Goal: Information Seeking & Learning: Compare options

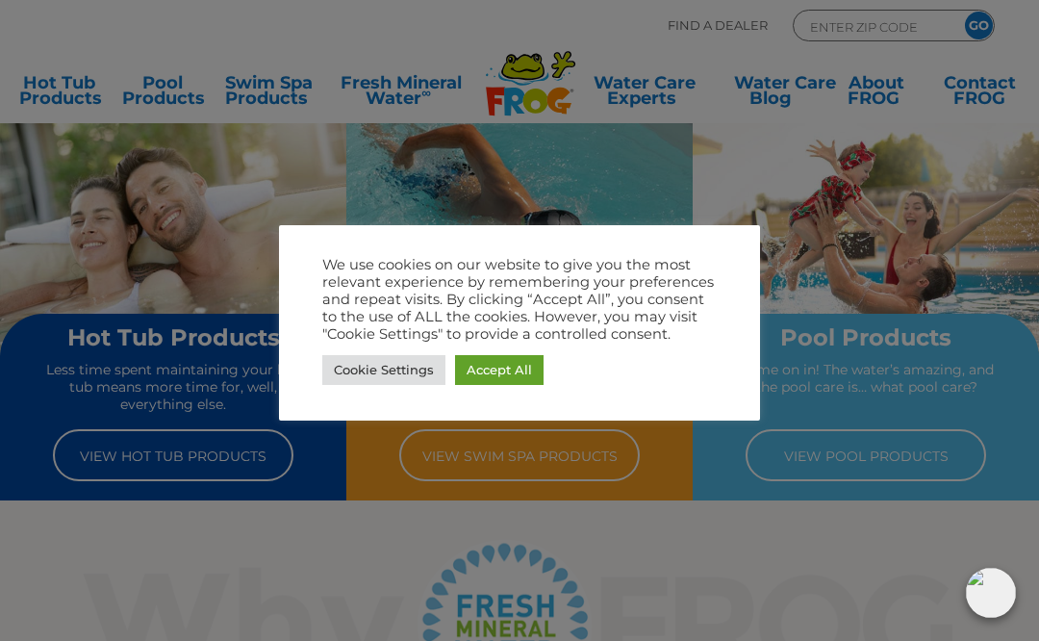
click at [497, 378] on link "Accept All" at bounding box center [499, 370] width 88 height 30
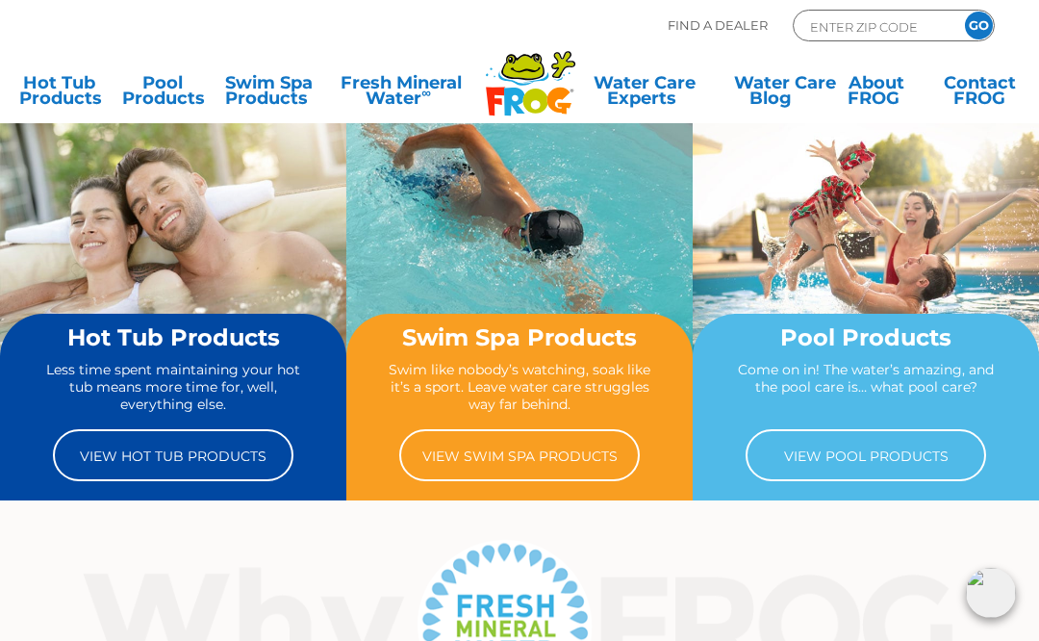
click at [88, 456] on link "View Hot Tub Products" at bounding box center [173, 455] width 240 height 52
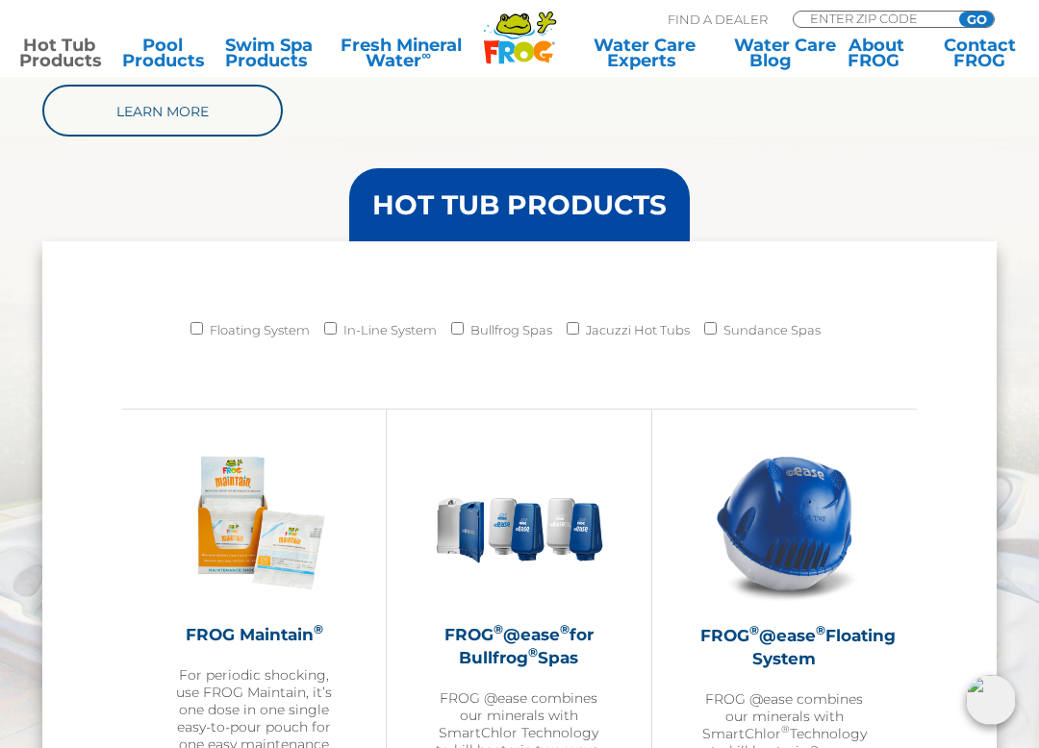
scroll to position [1494, 0]
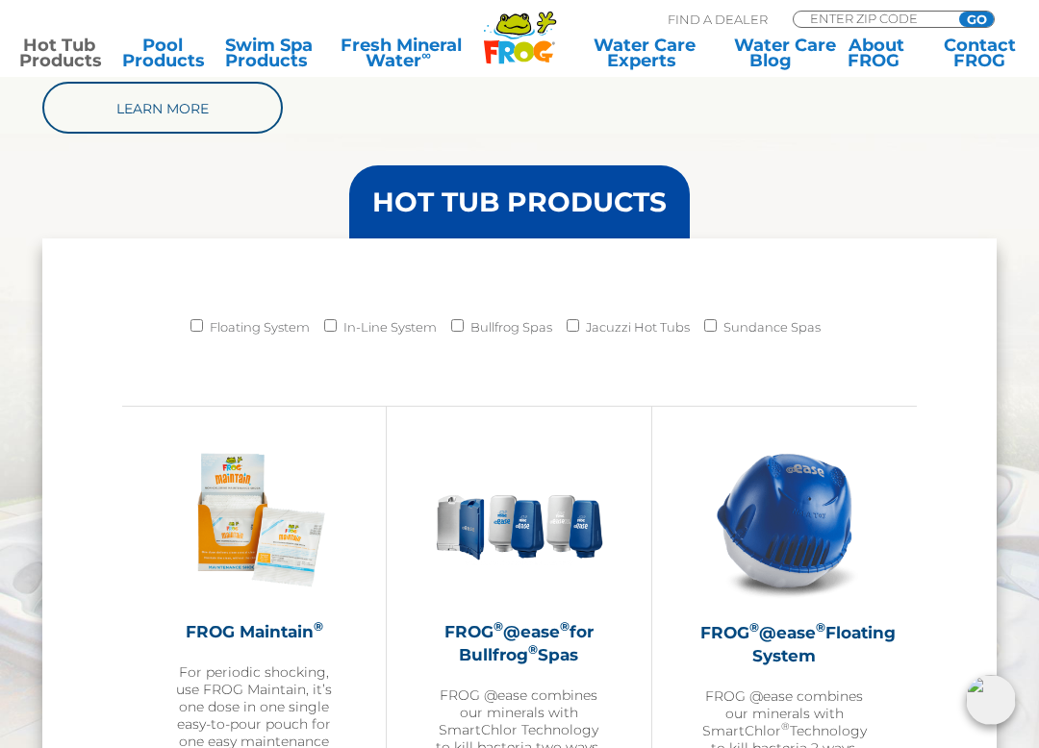
click at [190, 326] on input "Floating System" at bounding box center [196, 325] width 13 height 13
checkbox input "true"
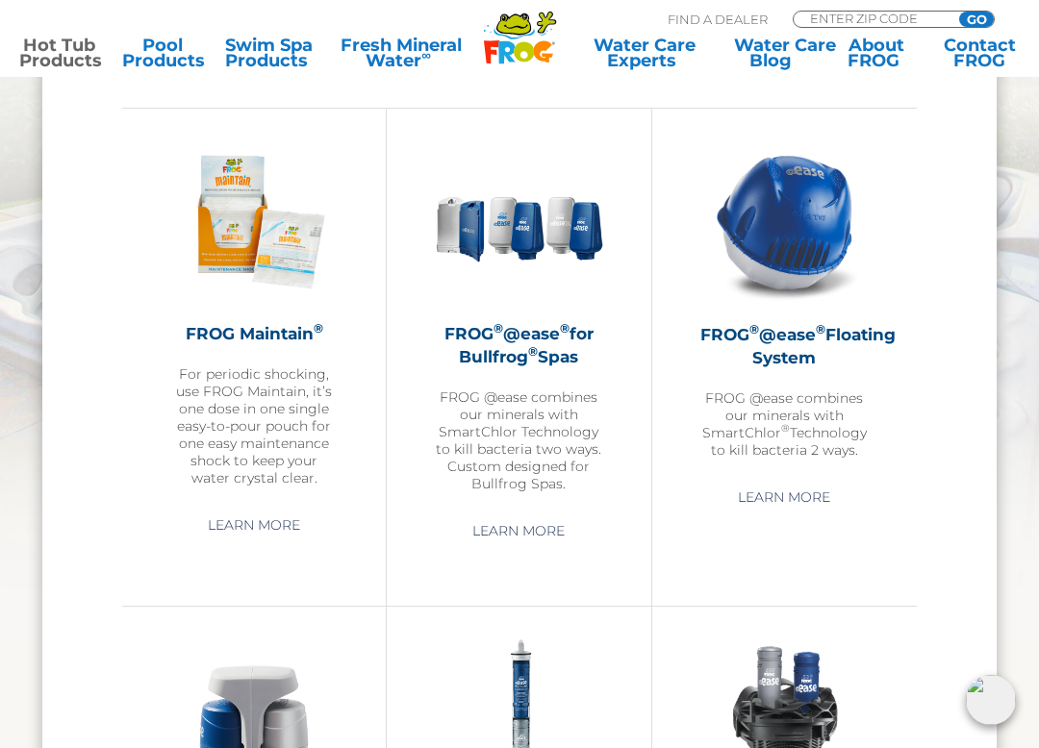
scroll to position [1796, 0]
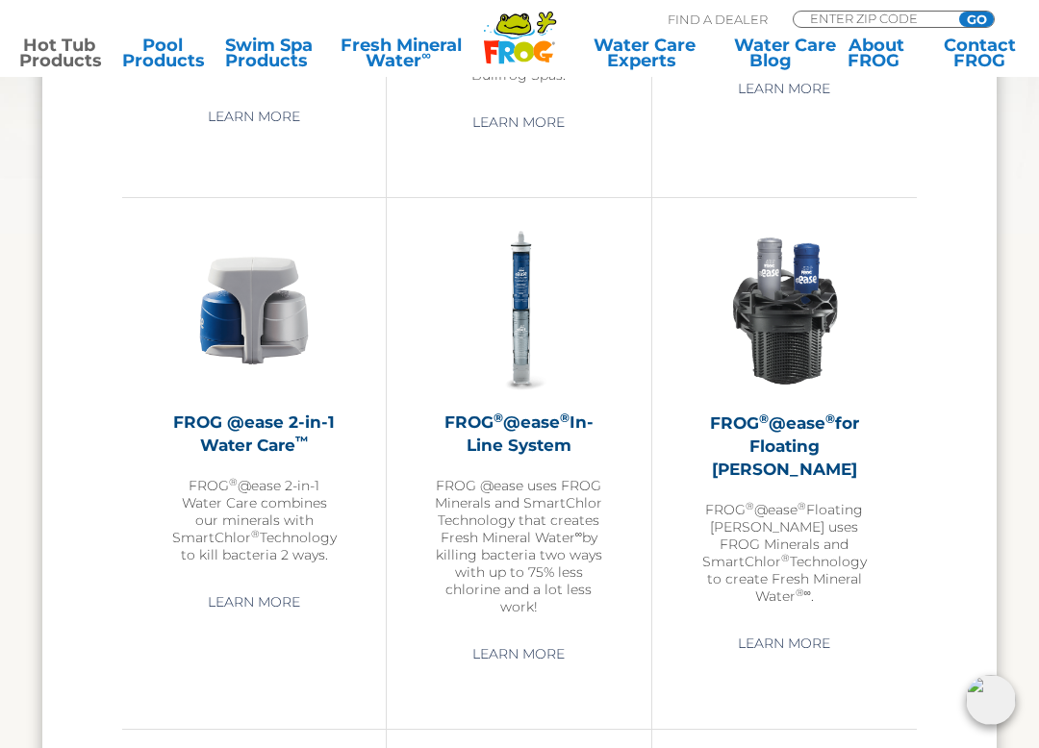
scroll to position [2202, 0]
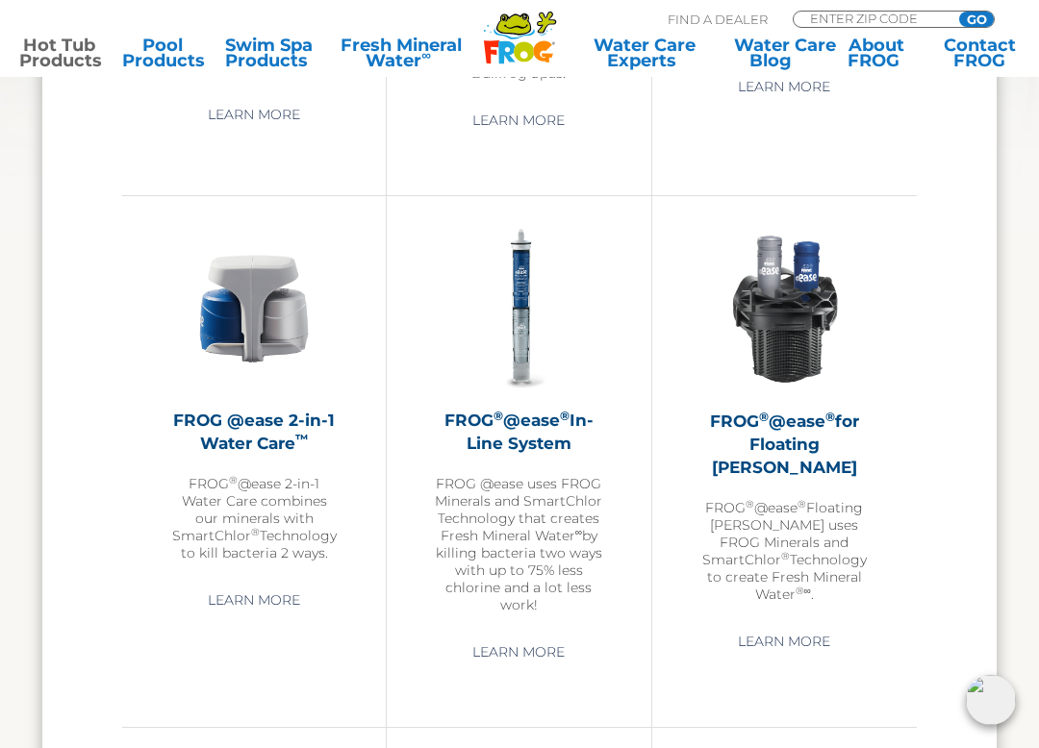
click at [825, 358] on img at bounding box center [784, 309] width 168 height 168
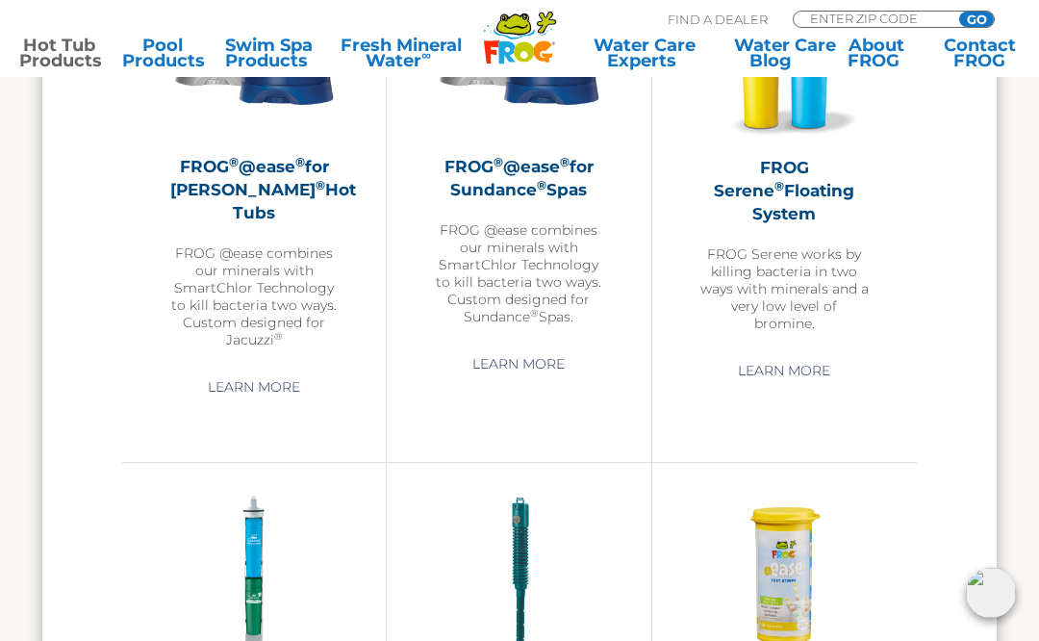
scroll to position [2849, 0]
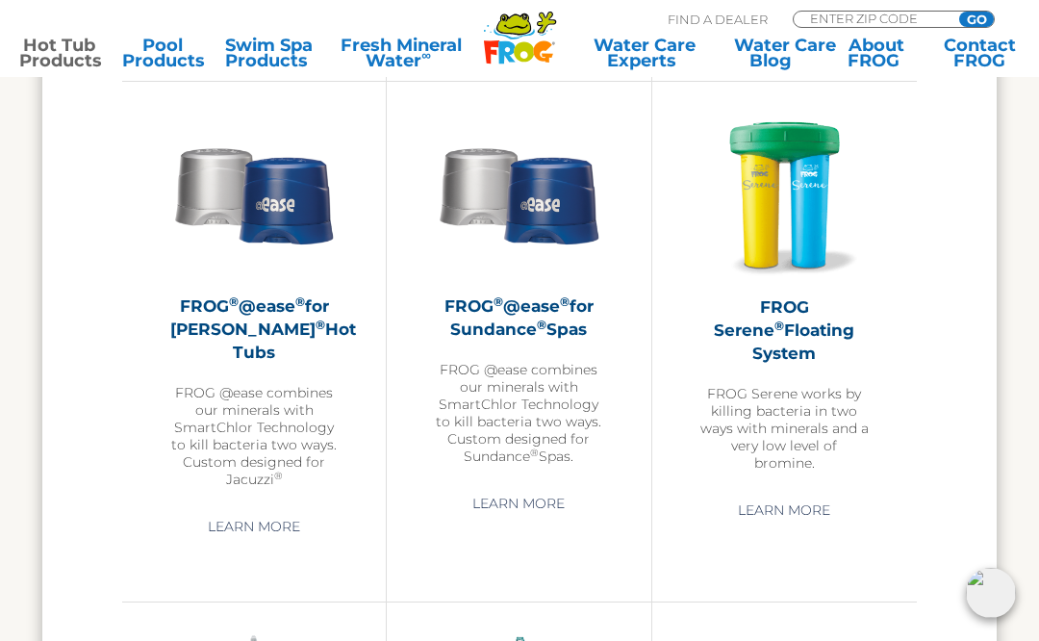
click at [803, 278] on img at bounding box center [784, 195] width 168 height 168
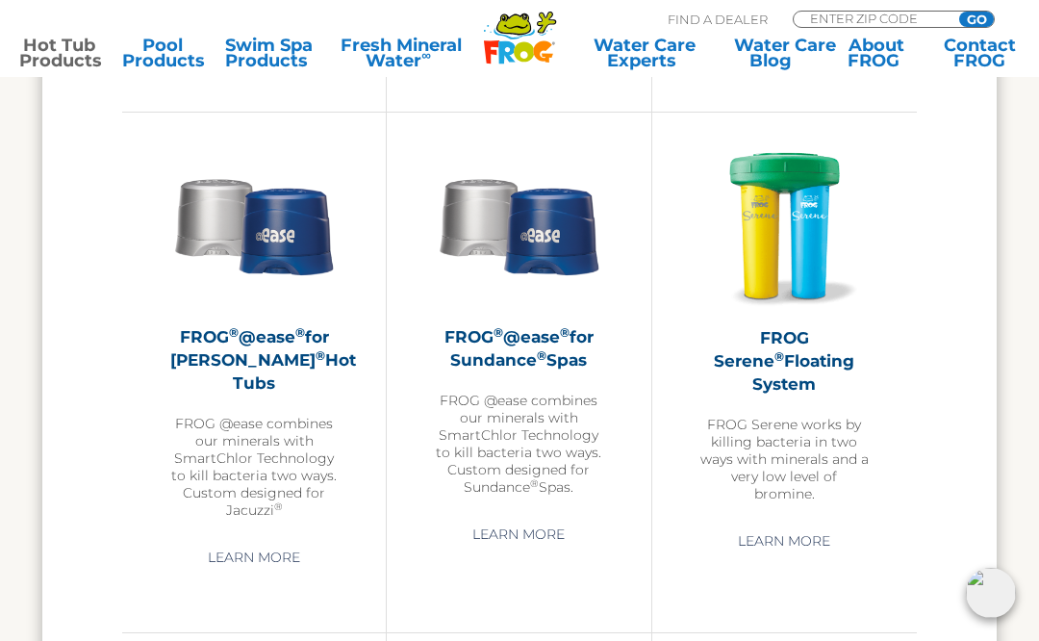
click at [191, 350] on h2 "FROG ® @ease ® for Jacuzzi ® Hot Tubs" at bounding box center [253, 359] width 167 height 69
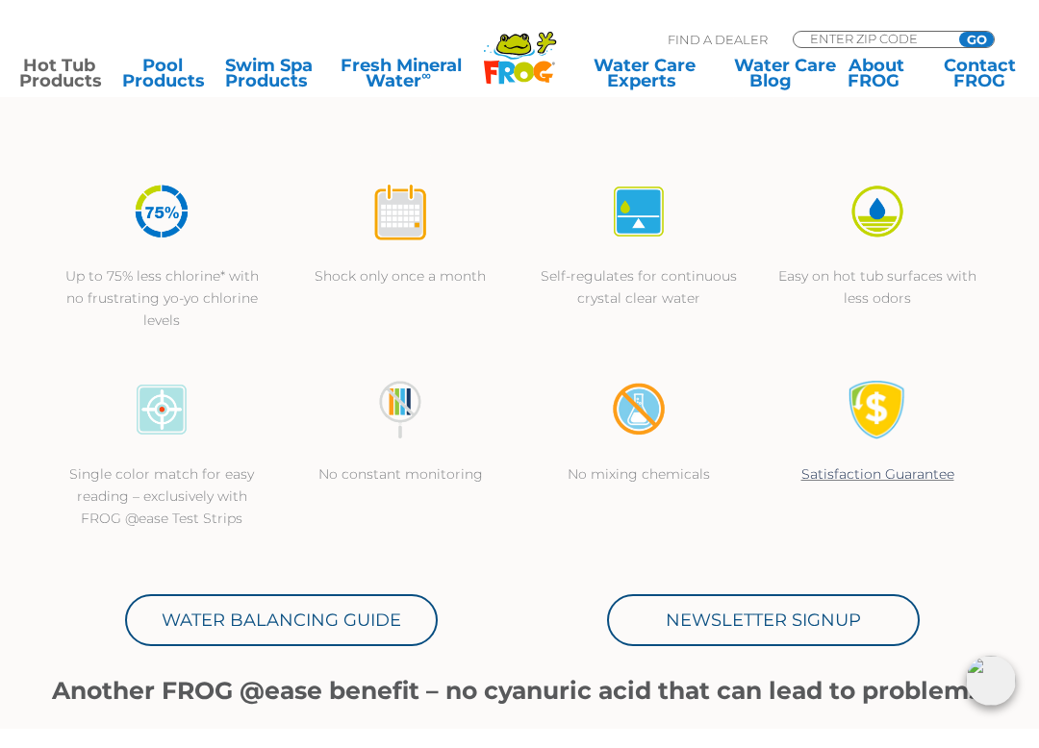
scroll to position [488, 0]
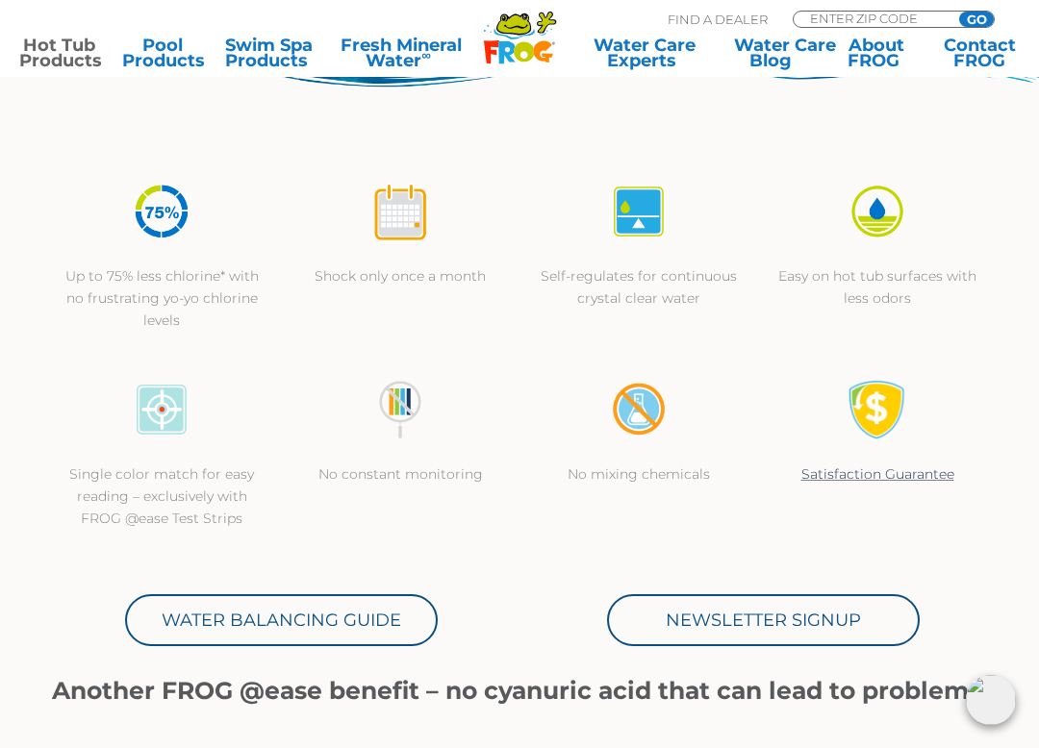
click at [97, 495] on p "Single color match for easy reading – exclusively with FROG @ease Test Strips" at bounding box center [162, 497] width 200 height 66
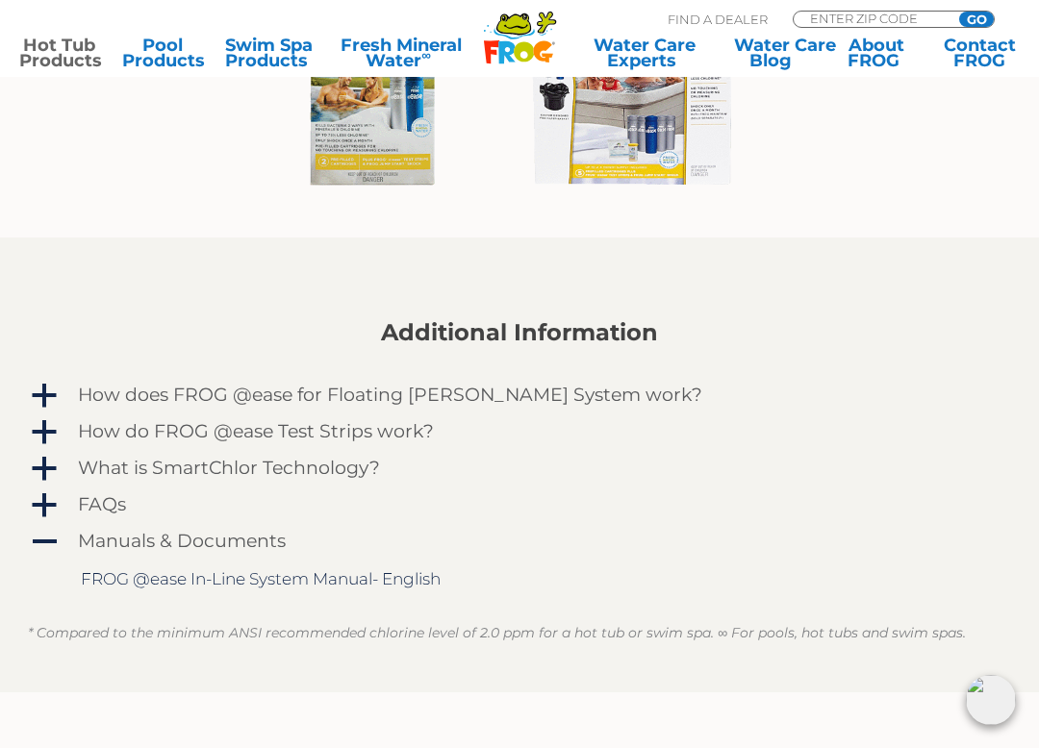
scroll to position [1447, 0]
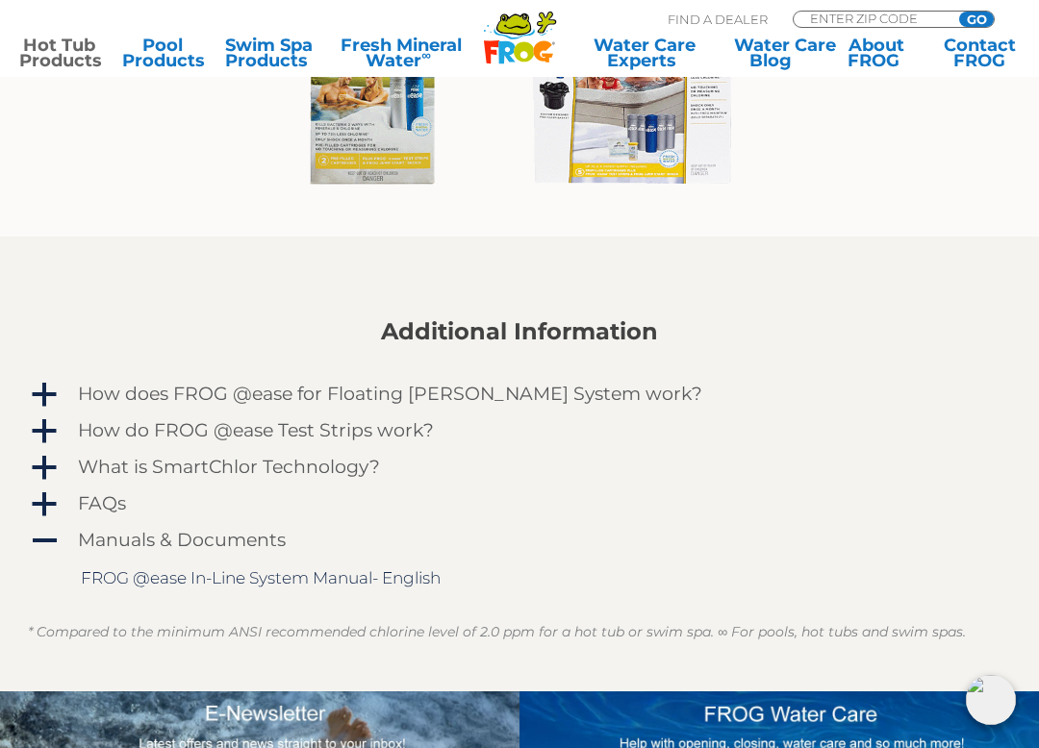
click at [62, 395] on link "a How does FROG @ease for Floating Weir System work?" at bounding box center [519, 394] width 983 height 31
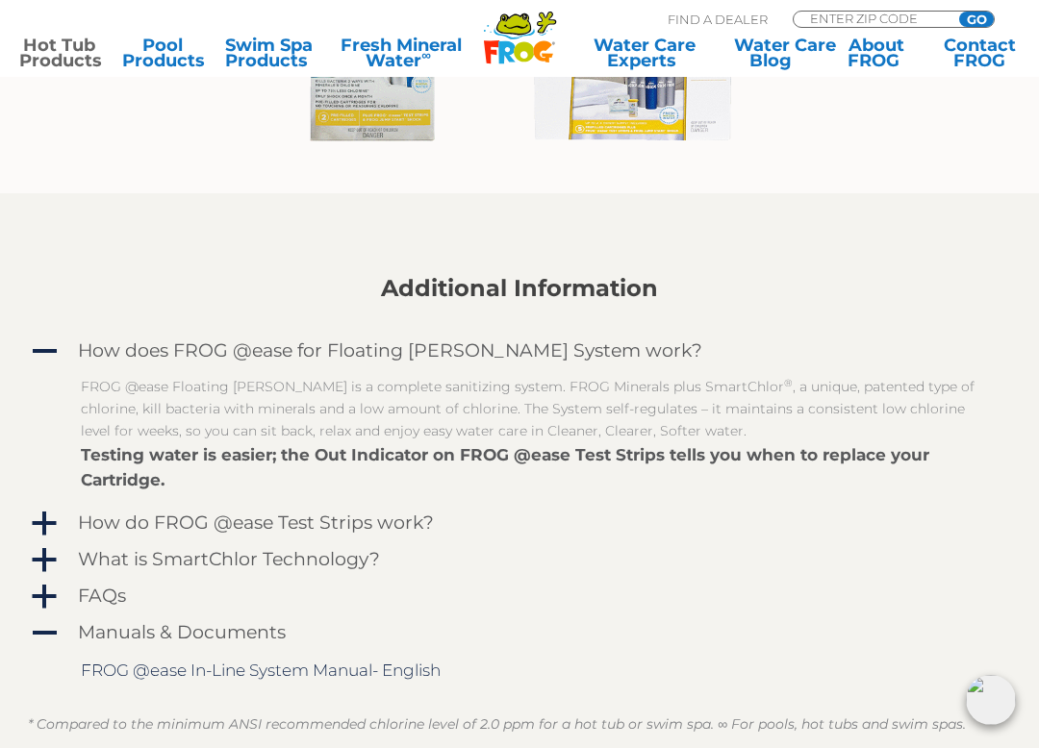
scroll to position [1502, 0]
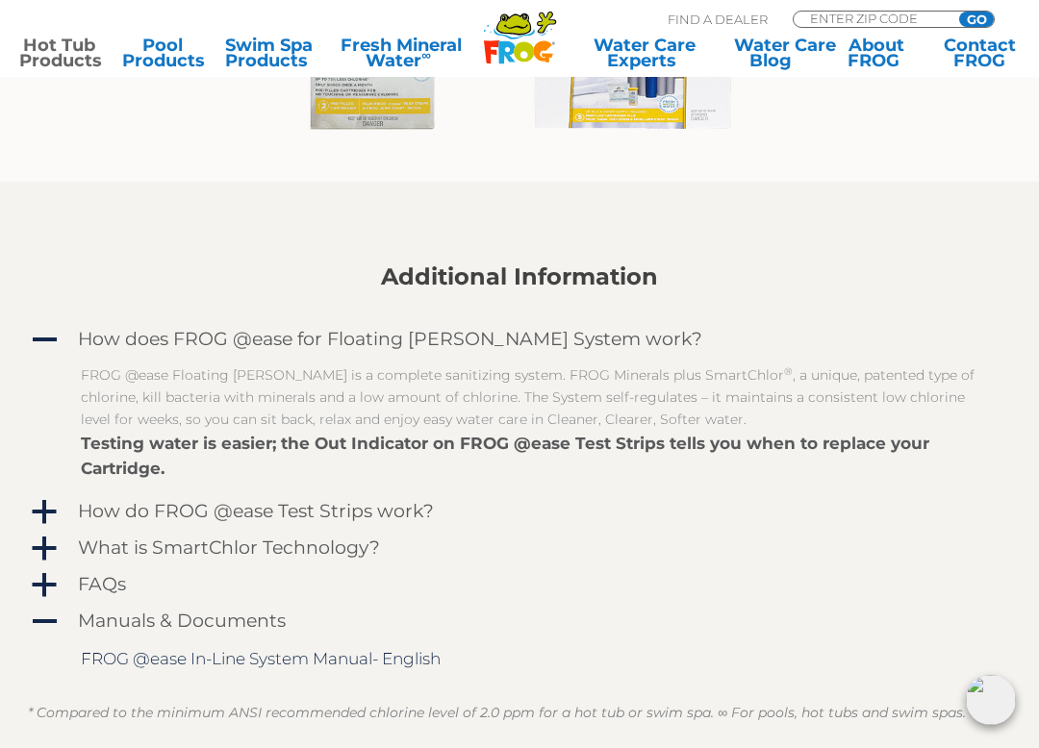
click at [54, 516] on span "a" at bounding box center [44, 512] width 29 height 29
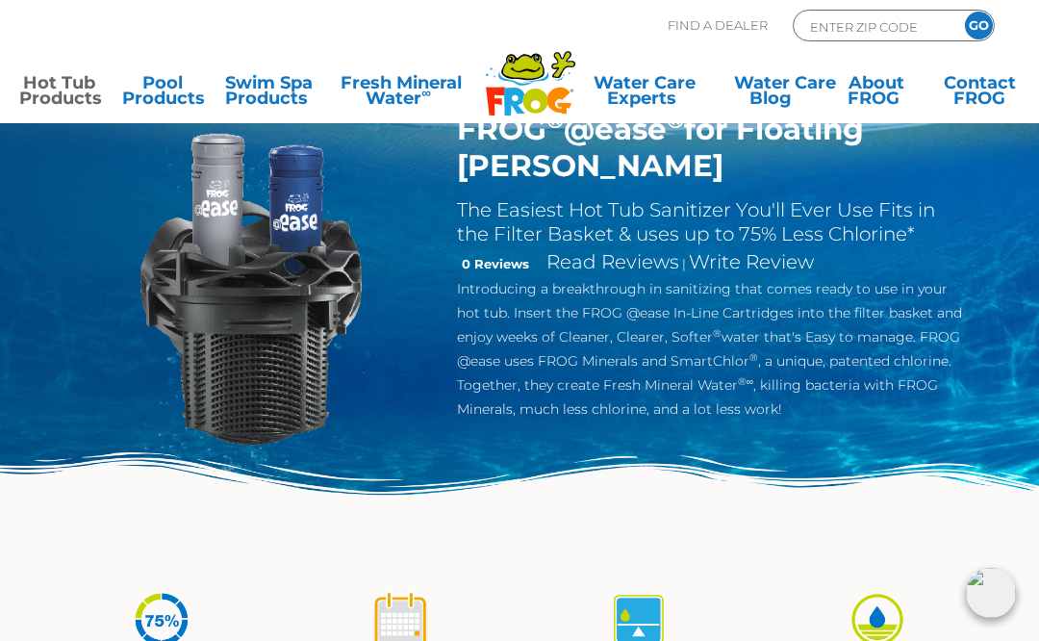
scroll to position [0, 0]
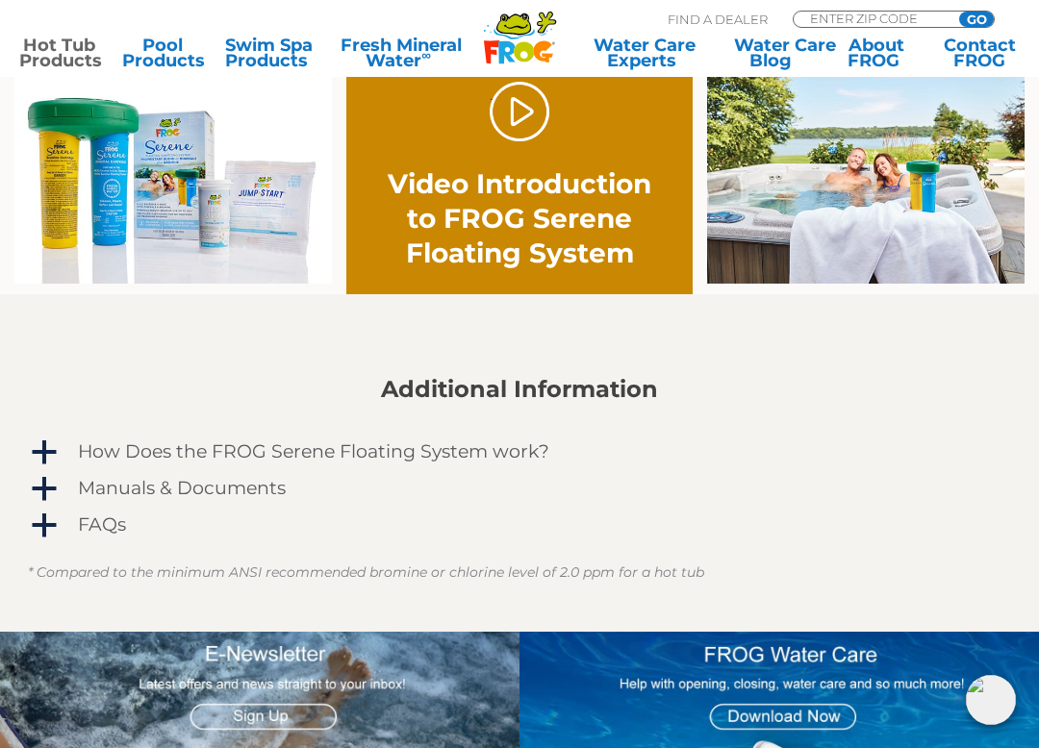
scroll to position [1151, 0]
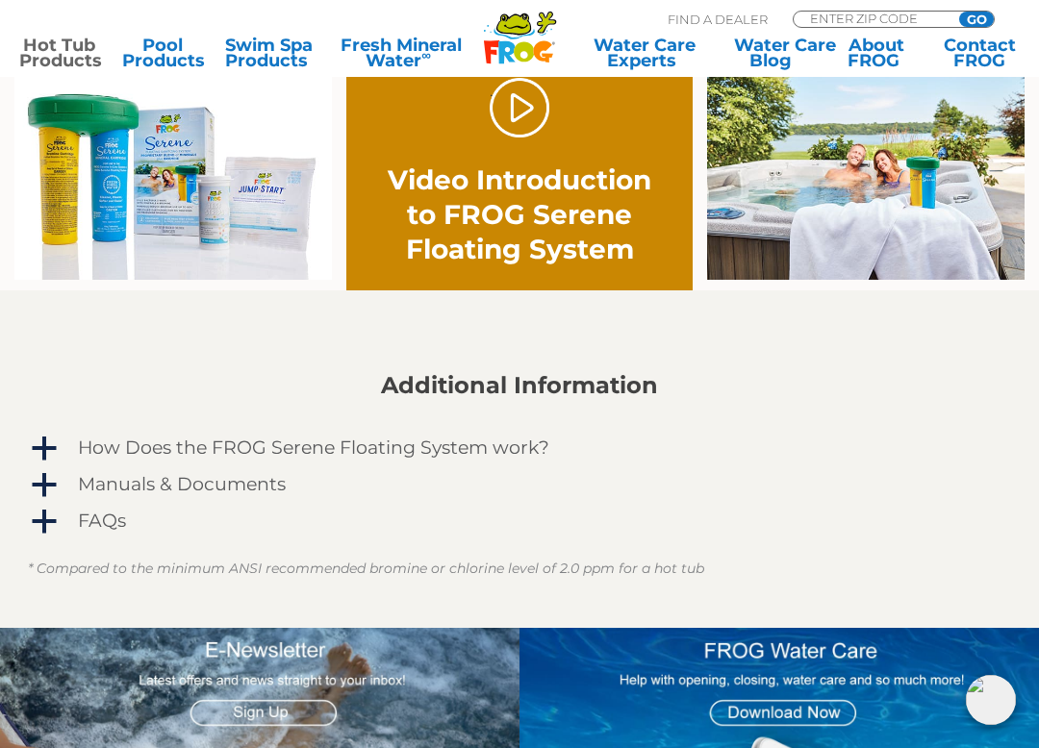
click at [46, 446] on span "a" at bounding box center [44, 449] width 29 height 29
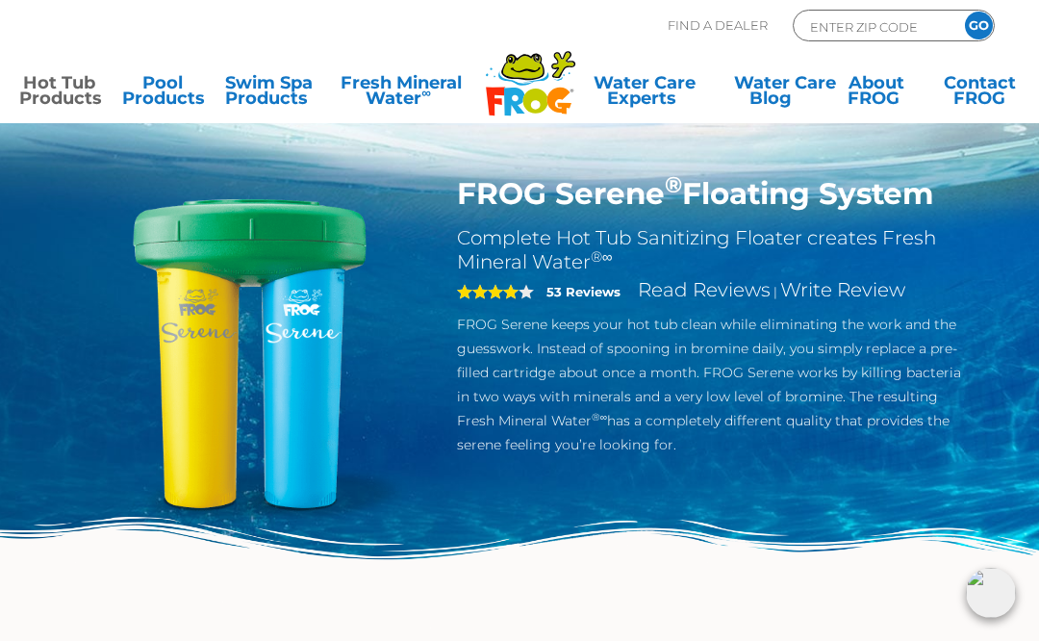
scroll to position [0, 0]
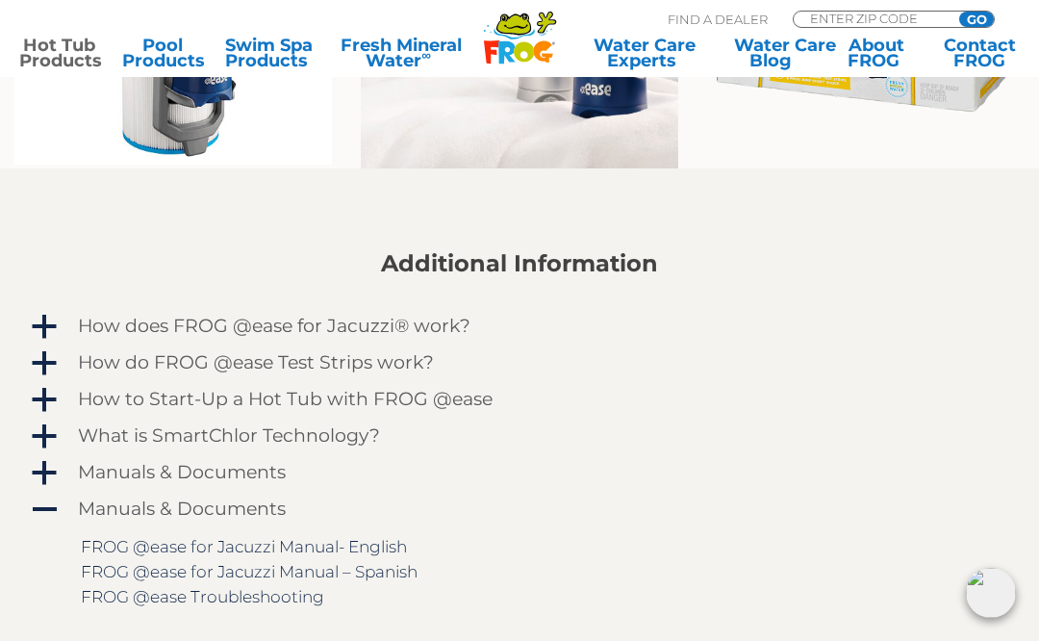
scroll to position [1183, 0]
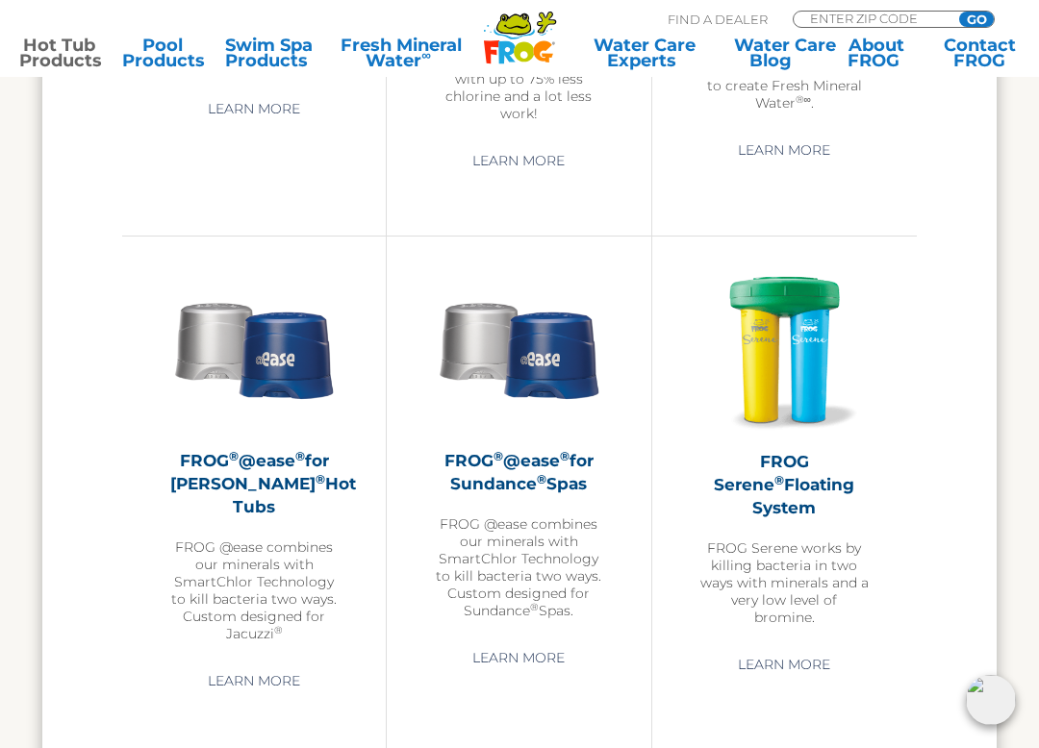
scroll to position [2765, 0]
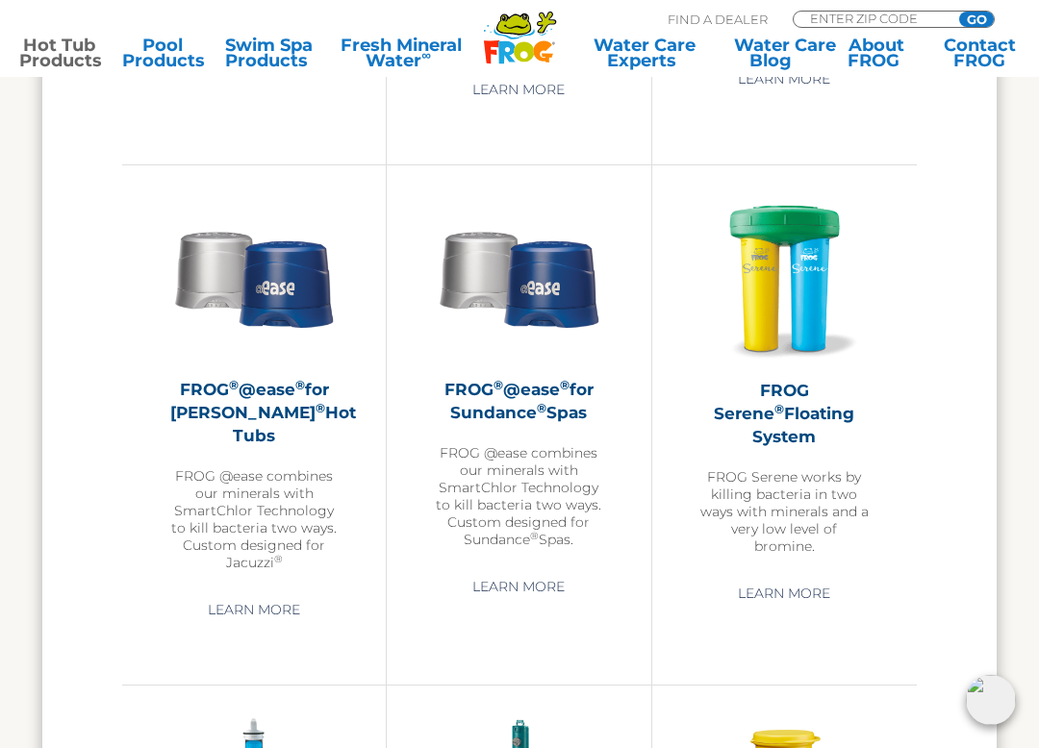
click at [785, 303] on img at bounding box center [784, 278] width 168 height 168
